Goal: Transaction & Acquisition: Purchase product/service

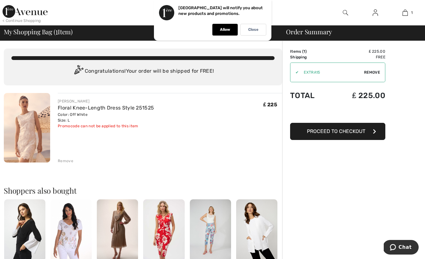
click at [373, 72] on span "Remove" at bounding box center [372, 73] width 16 height 6
click at [357, 133] on span "Proceed to Checkout" at bounding box center [336, 131] width 58 height 6
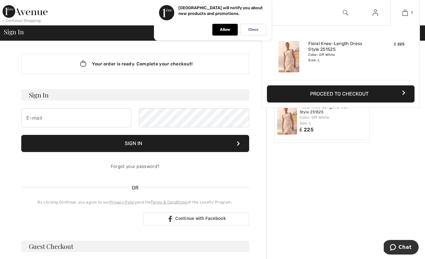
click at [335, 95] on button "Proceed to Checkout" at bounding box center [341, 93] width 148 height 17
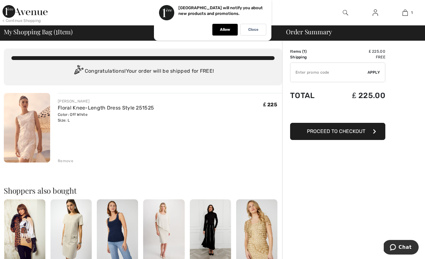
click at [67, 160] on div "Remove" at bounding box center [66, 161] width 16 height 6
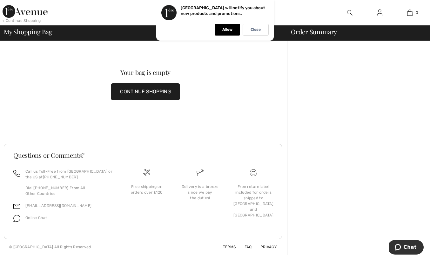
click at [132, 89] on button "CONTINUE SHOPPING" at bounding box center [145, 91] width 69 height 17
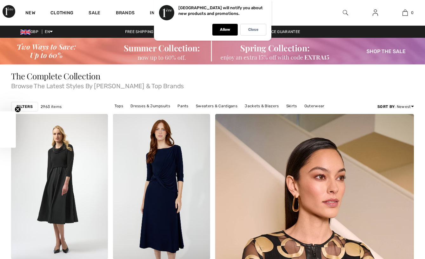
checkbox input "true"
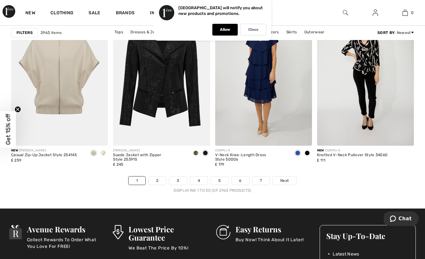
scroll to position [2688, 0]
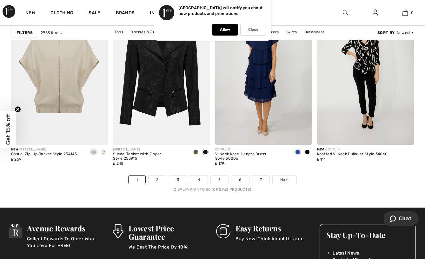
click at [154, 181] on link "2" at bounding box center [157, 180] width 17 height 8
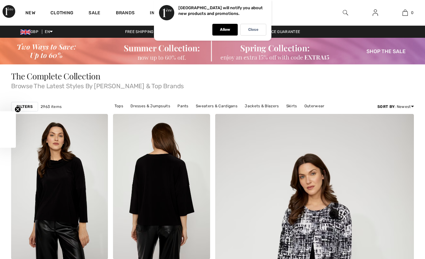
checkbox input "true"
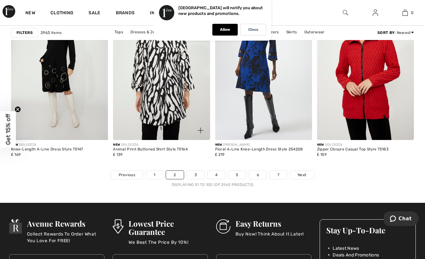
scroll to position [2693, 0]
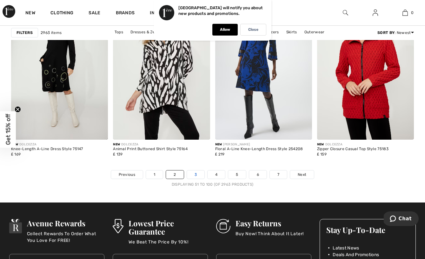
click at [194, 176] on link "3" at bounding box center [195, 175] width 17 height 8
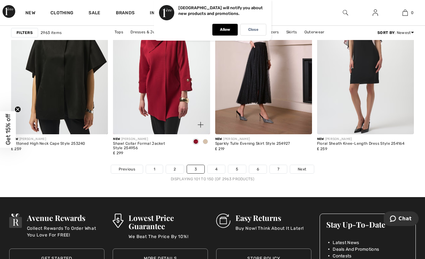
scroll to position [2698, 0]
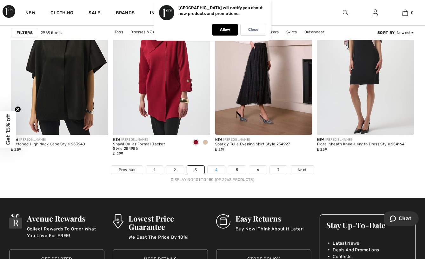
click at [216, 171] on link "4" at bounding box center [216, 170] width 17 height 8
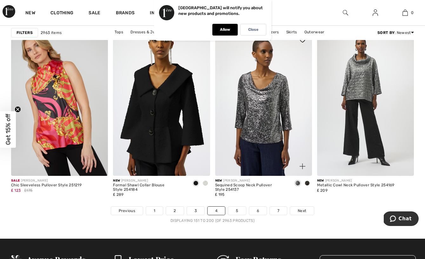
scroll to position [2657, 0]
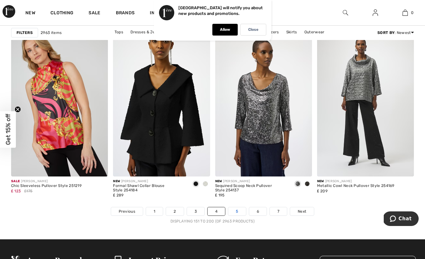
click at [234, 210] on link "5" at bounding box center [236, 211] width 17 height 8
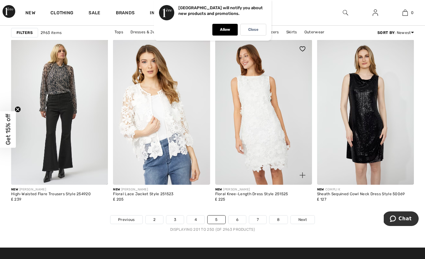
scroll to position [2649, 0]
